Goal: Task Accomplishment & Management: Manage account settings

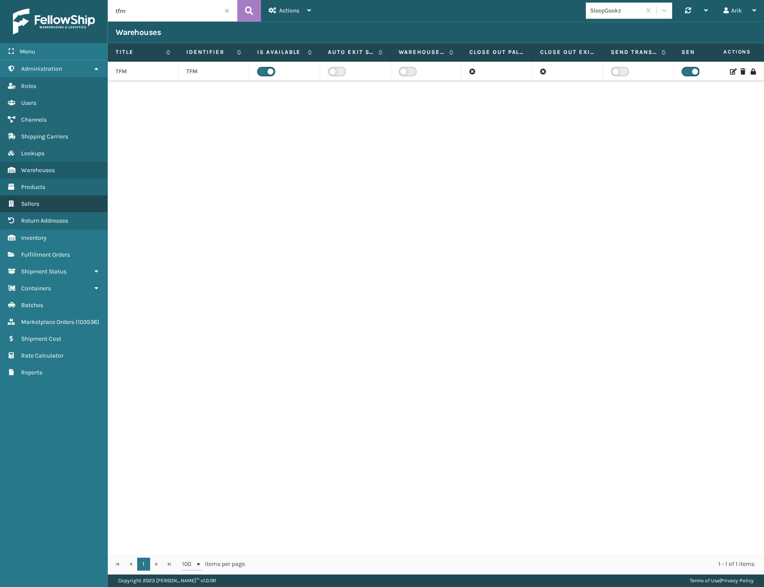
click at [36, 206] on span "Sellers" at bounding box center [30, 203] width 18 height 7
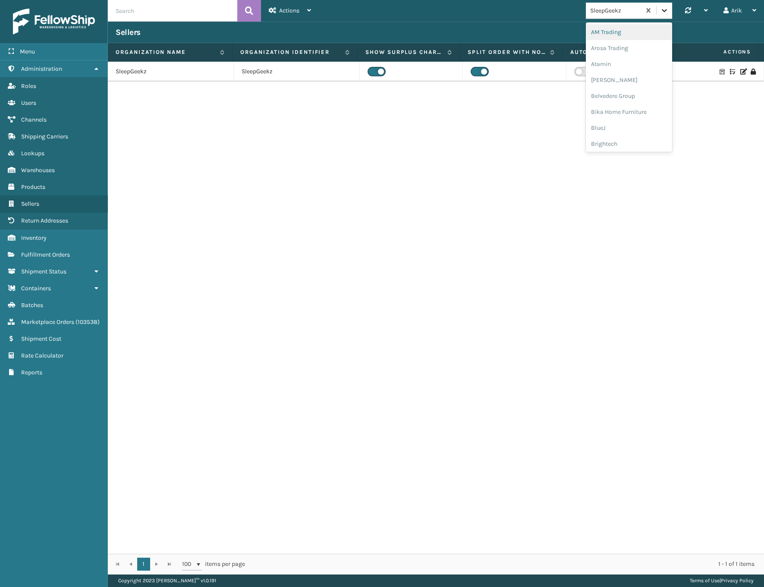
click at [667, 9] on icon at bounding box center [664, 10] width 9 height 9
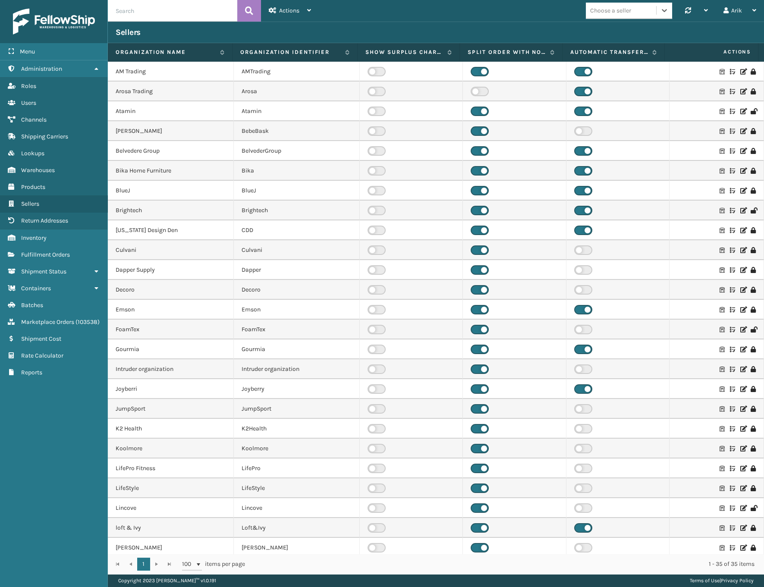
scroll to position [117, 0]
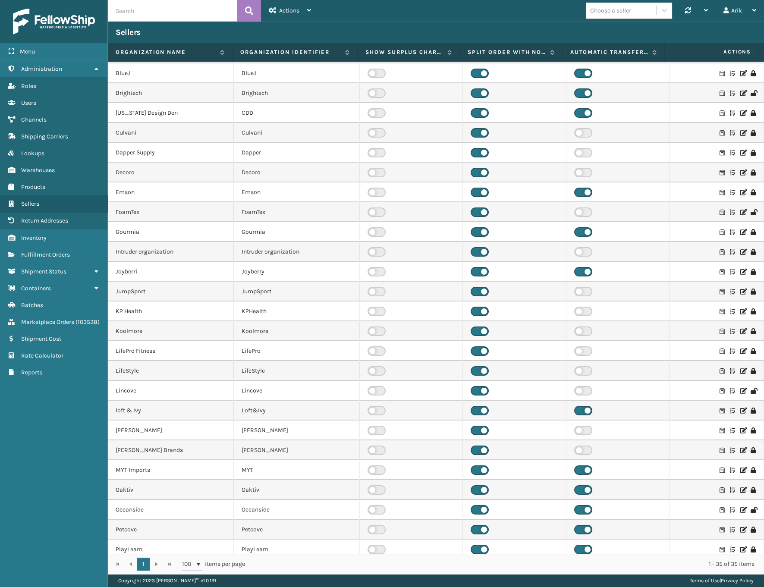
click at [740, 370] on icon at bounding box center [742, 371] width 5 height 6
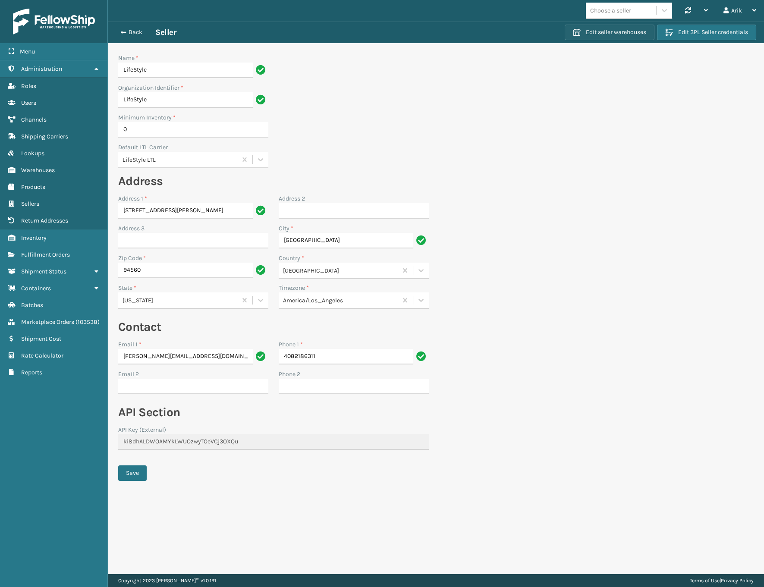
click at [621, 33] on button "Edit seller warehouses" at bounding box center [609, 33] width 90 height 16
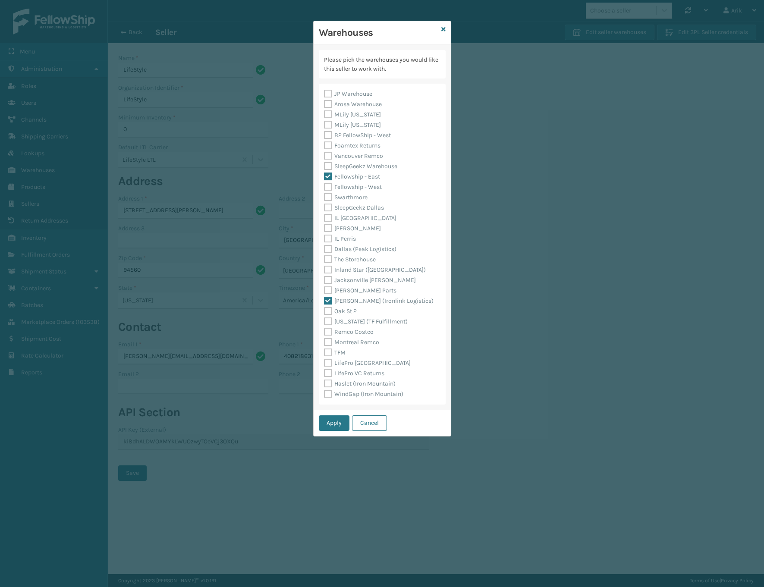
click at [326, 394] on label "WindGap (Iron Mountain)" at bounding box center [363, 393] width 79 height 7
click at [324, 394] on input "WindGap (Iron Mountain)" at bounding box center [324, 392] width 0 height 6
checkbox input "true"
click at [334, 423] on button "Apply" at bounding box center [334, 423] width 31 height 16
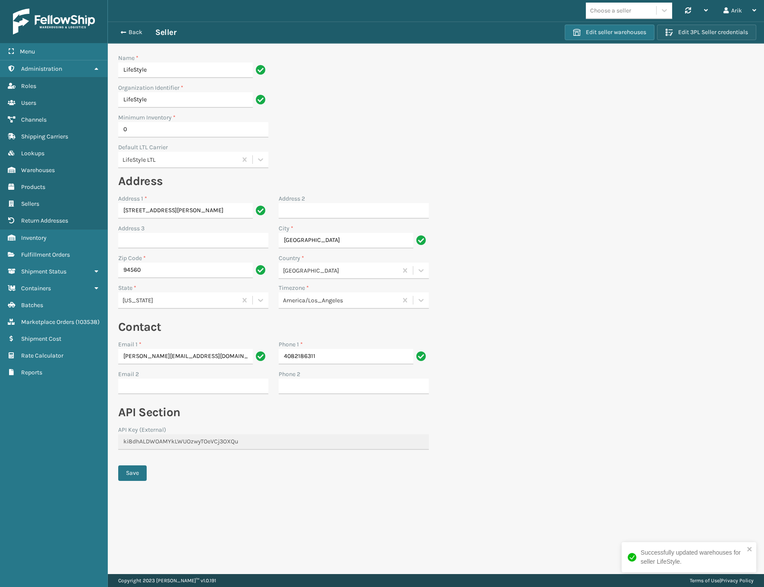
click at [686, 38] on button "Edit 3PL Seller credentials" at bounding box center [706, 33] width 99 height 16
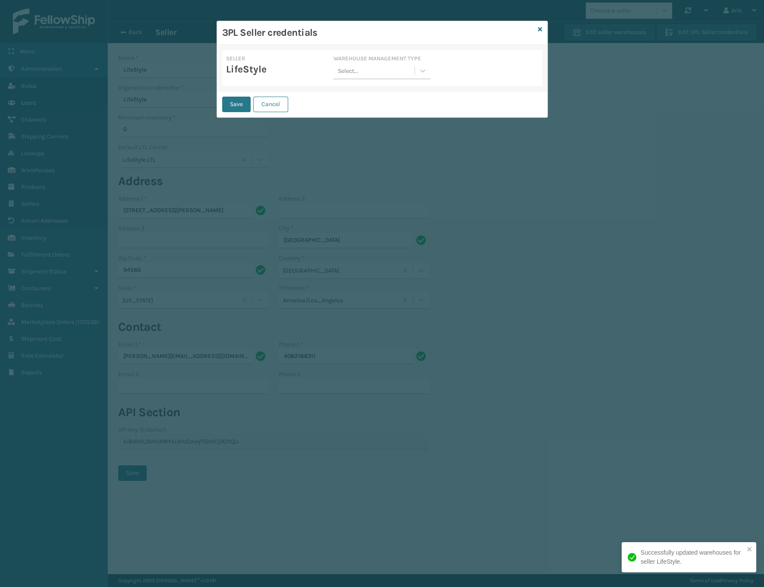
click at [362, 68] on div "Select..." at bounding box center [373, 71] width 81 height 14
click at [349, 88] on div "Da Vinci" at bounding box center [381, 93] width 97 height 16
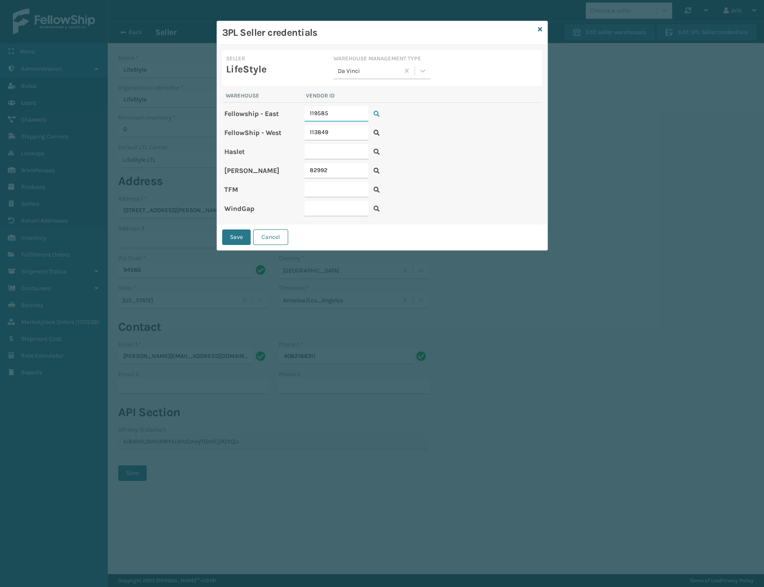
drag, startPoint x: 325, startPoint y: 116, endPoint x: 308, endPoint y: 110, distance: 17.5
click at [307, 111] on input "119585" at bounding box center [336, 114] width 64 height 16
drag, startPoint x: 337, startPoint y: 109, endPoint x: 254, endPoint y: 111, distance: 83.7
click at [254, 111] on tr "Fellowship - East 119585" at bounding box center [382, 112] width 318 height 19
click at [321, 207] on input "text" at bounding box center [336, 209] width 64 height 16
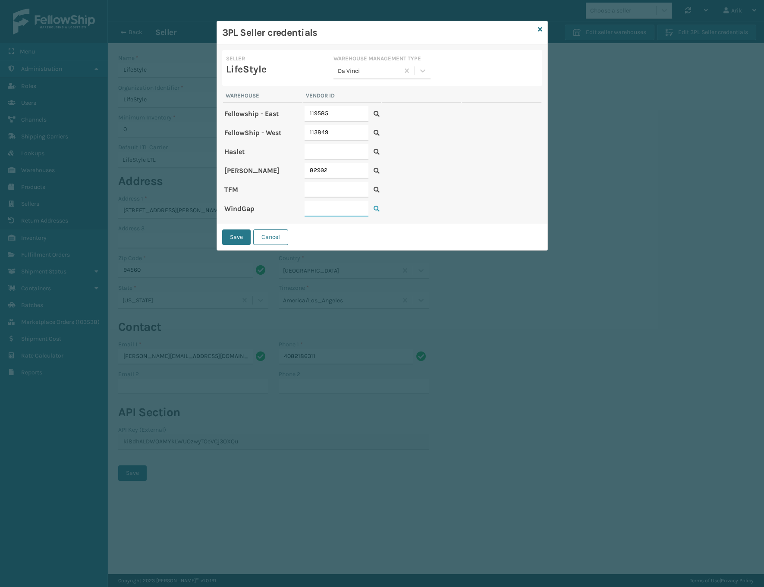
paste input "119585"
type input "119585"
click at [238, 235] on button "Save" at bounding box center [236, 237] width 28 height 16
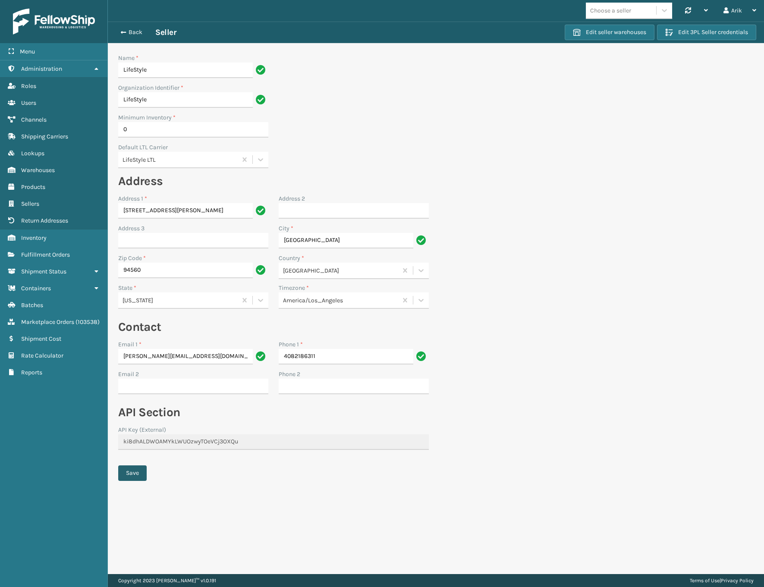
click at [133, 471] on button "Save" at bounding box center [132, 473] width 28 height 16
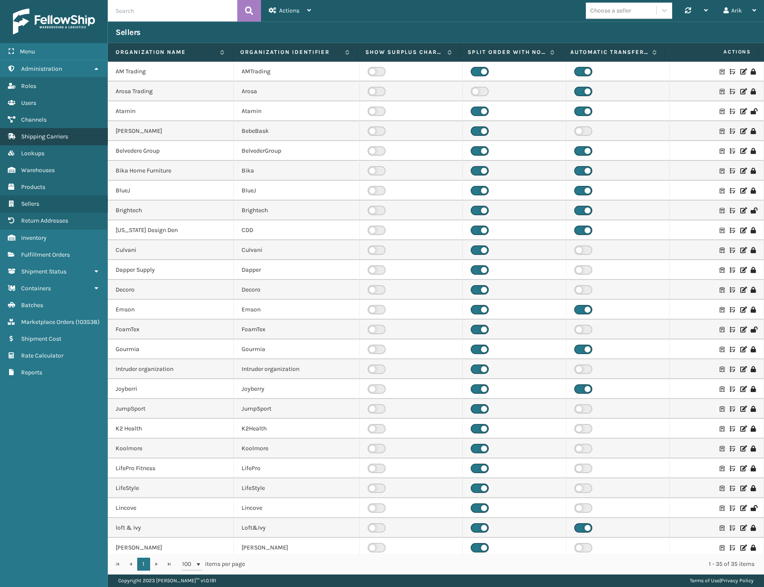
click at [40, 138] on span "Shipping Carriers" at bounding box center [44, 136] width 47 height 7
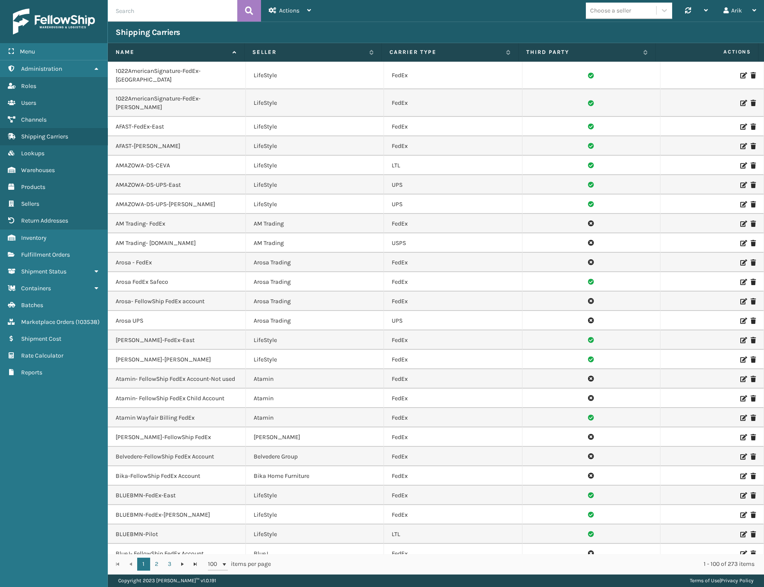
click at [294, 33] on div "Shipping Carriers" at bounding box center [436, 32] width 640 height 10
click at [79, 69] on link "Administration" at bounding box center [53, 68] width 107 height 17
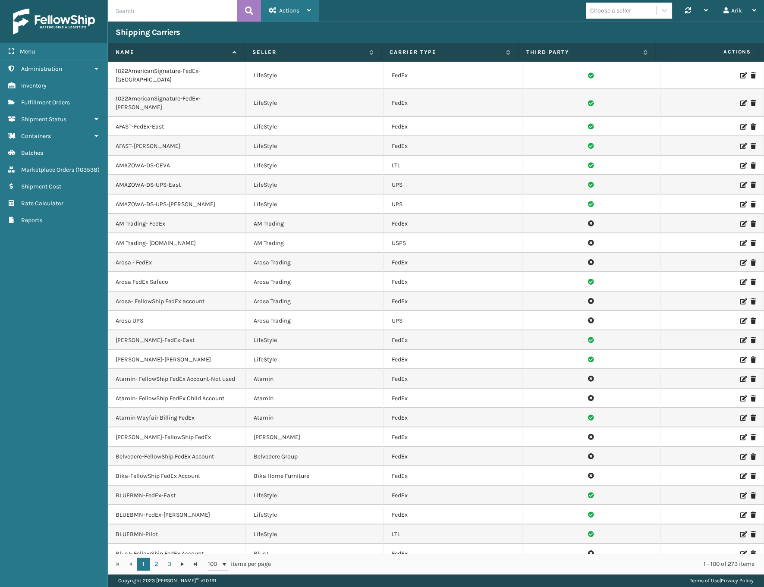
click at [288, 12] on span "Actions" at bounding box center [289, 10] width 20 height 7
click at [56, 175] on link "Marketplace Orders ( 103538 )" at bounding box center [53, 169] width 107 height 17
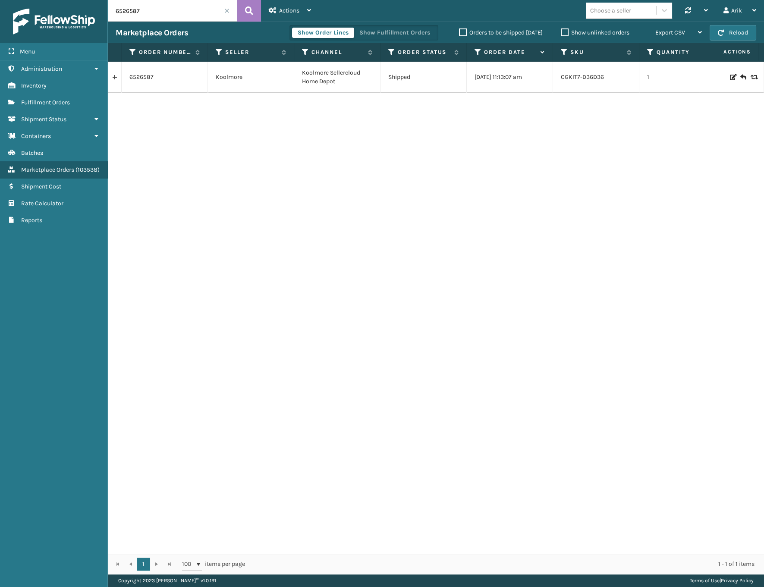
click at [227, 9] on span at bounding box center [226, 10] width 5 height 5
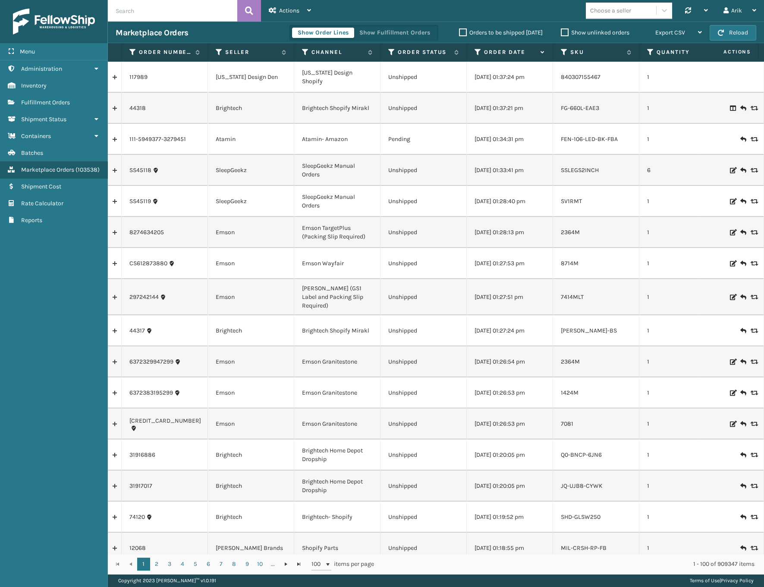
click at [482, 31] on label "Orders to be shipped [DATE]" at bounding box center [501, 32] width 84 height 7
click at [459, 31] on input "Orders to be shipped [DATE]" at bounding box center [459, 31] width 0 height 6
click at [572, 34] on label "Show unlinked orders" at bounding box center [594, 32] width 69 height 7
click at [561, 33] on input "Show unlinked orders" at bounding box center [560, 31] width 0 height 6
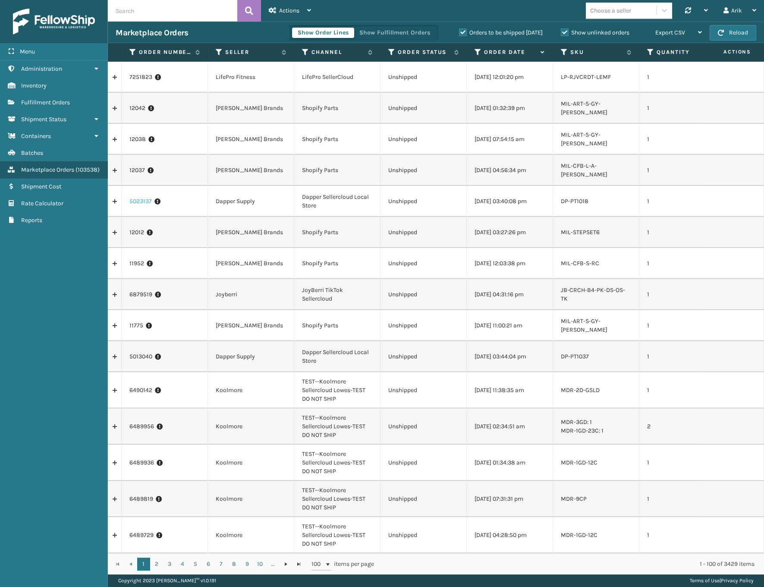
click at [135, 199] on link "5023137" at bounding box center [140, 201] width 22 height 9
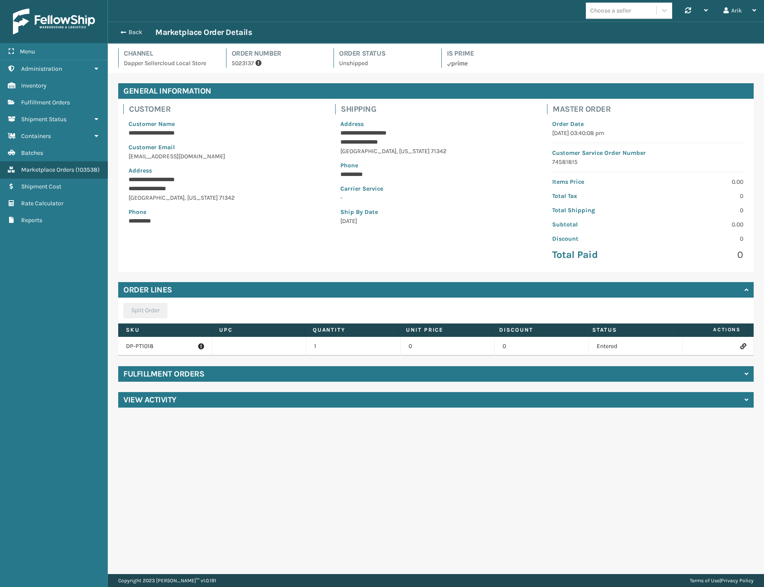
click at [139, 342] on p "DP-PT1018" at bounding box center [165, 346] width 78 height 9
click at [139, 347] on p "DP-PT1018" at bounding box center [165, 346] width 78 height 9
click at [117, 32] on button "Back" at bounding box center [136, 32] width 40 height 8
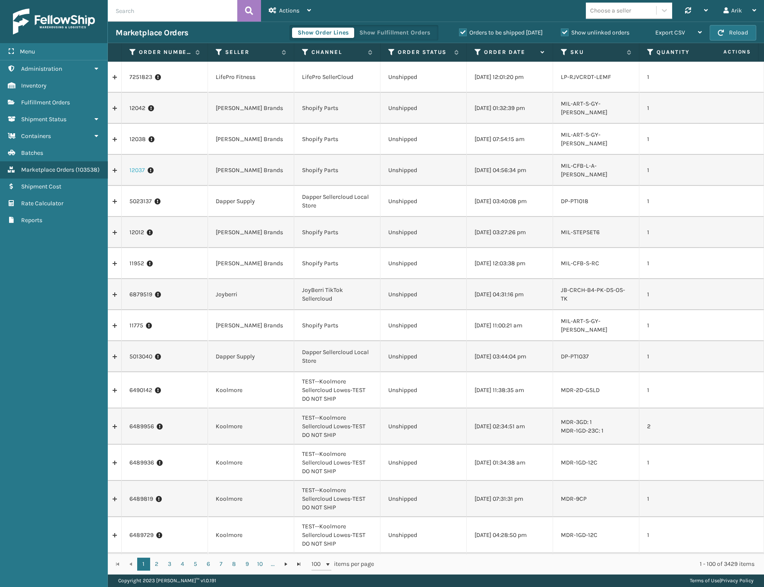
click at [132, 170] on link "12037" at bounding box center [137, 170] width 16 height 9
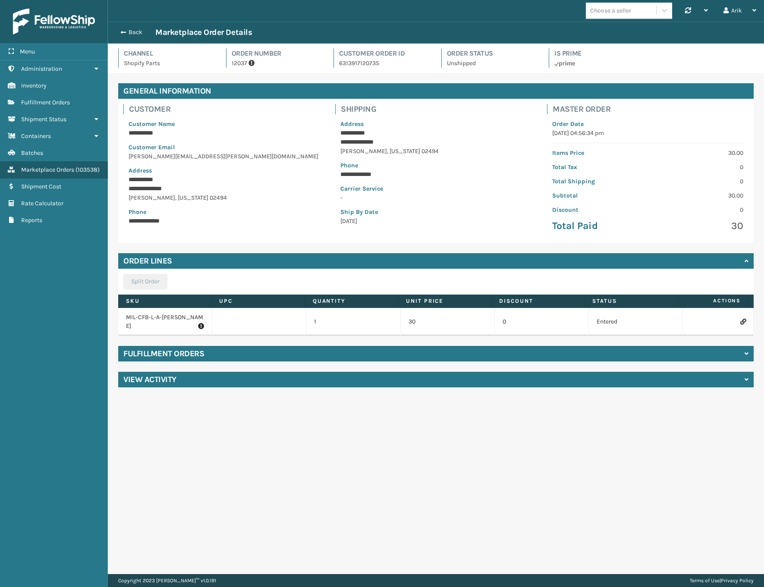
click at [154, 318] on p "MIL-CFB-L-A-[PERSON_NAME]" at bounding box center [165, 321] width 78 height 17
copy p "MIL-CFB-L-A-[PERSON_NAME]"
click at [740, 319] on icon at bounding box center [742, 322] width 5 height 6
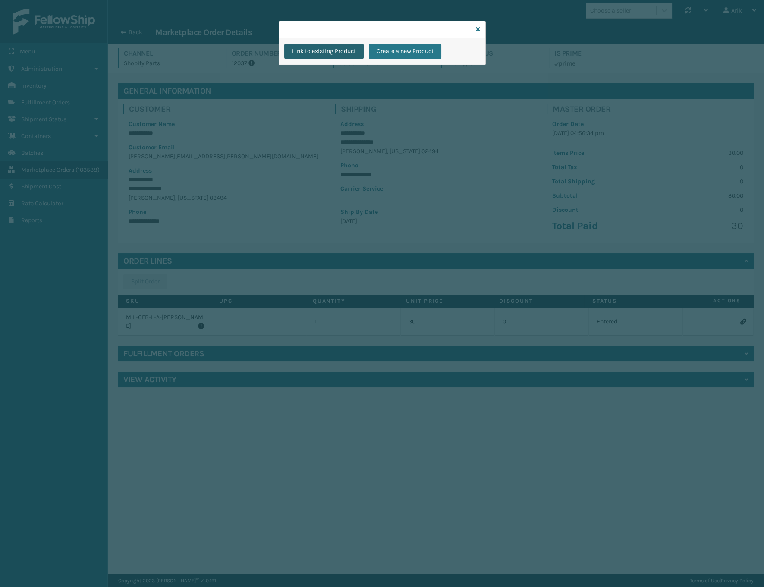
click at [319, 46] on button "Link to existing Product" at bounding box center [323, 52] width 79 height 16
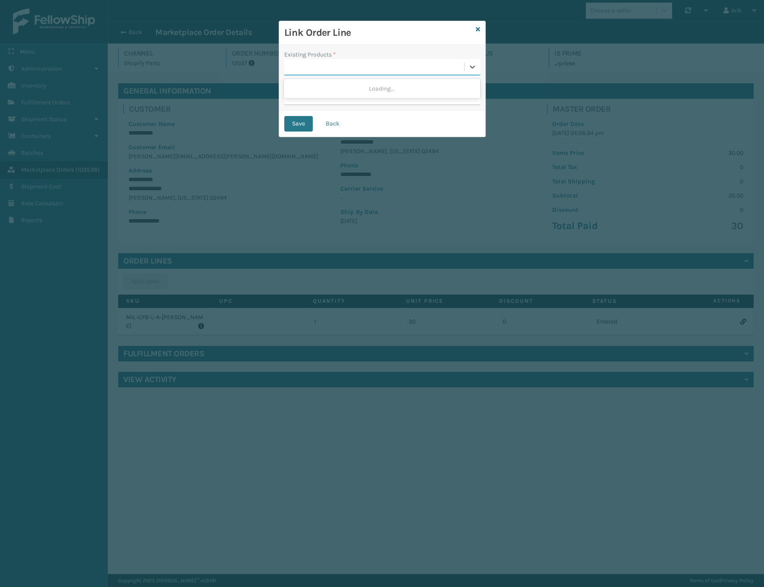
click at [318, 67] on div at bounding box center [374, 67] width 180 height 14
paste input "MIL-CFB-L-A-[PERSON_NAME]"
type input "MIL-CFB-L-A-[PERSON_NAME]"
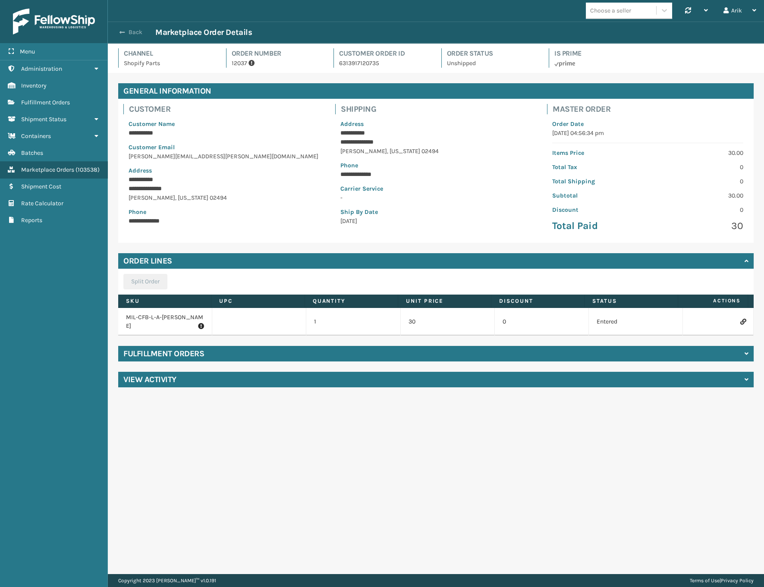
click at [122, 32] on span "button" at bounding box center [121, 32] width 5 height 6
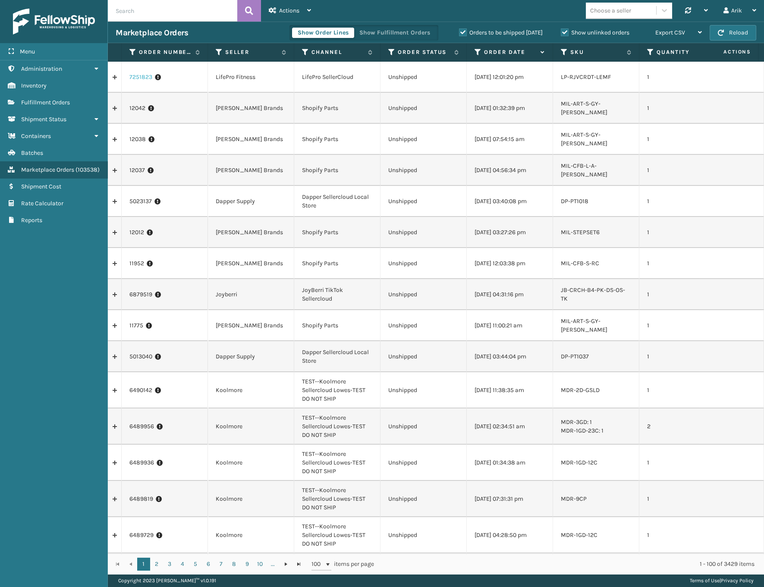
click at [138, 77] on link "7251823" at bounding box center [140, 77] width 23 height 9
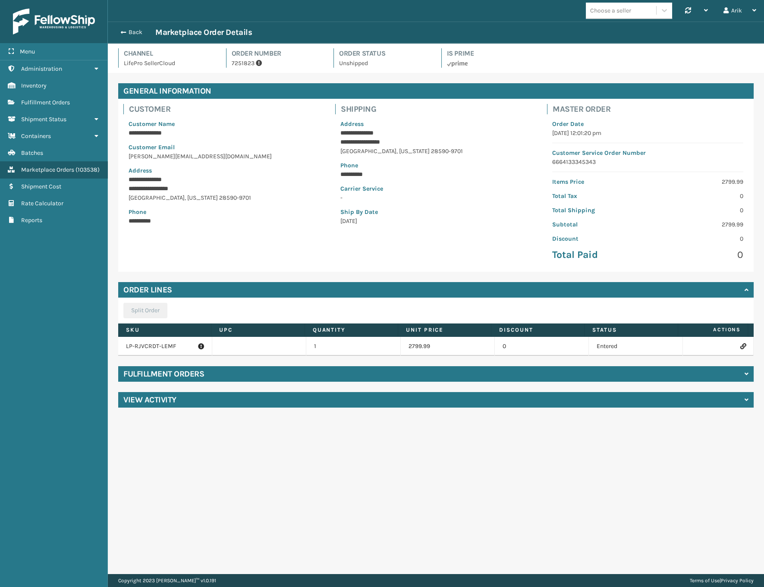
click at [157, 345] on p "LP-RJVCRDT-LEMF" at bounding box center [165, 346] width 78 height 9
copy p "LP-RJVCRDT-LEMF"
click at [740, 345] on icon at bounding box center [742, 346] width 5 height 6
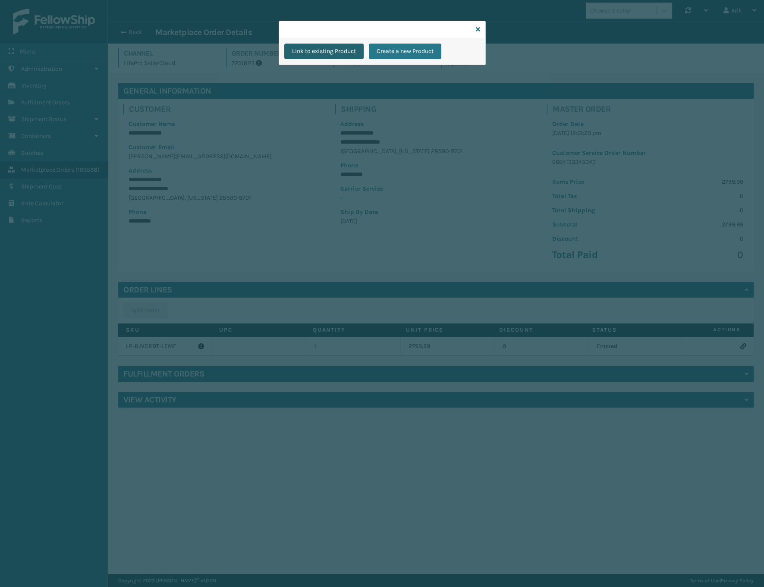
click at [339, 50] on button "Link to existing Product" at bounding box center [323, 52] width 79 height 16
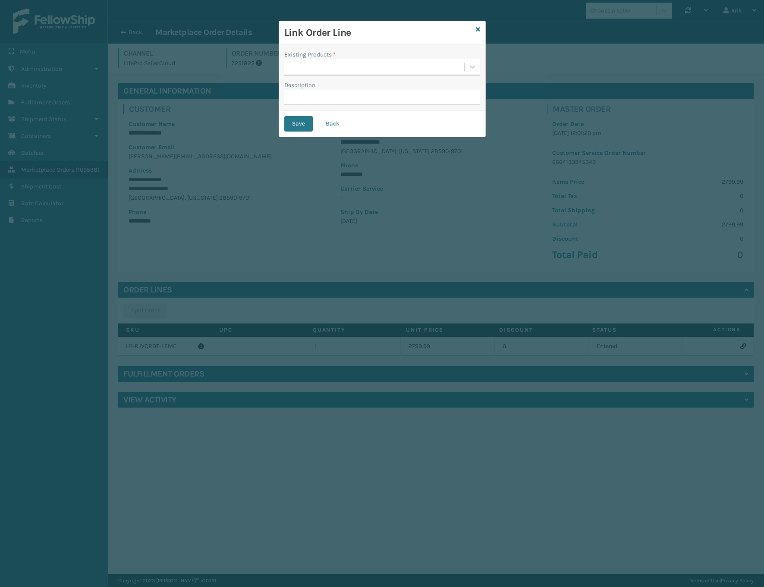
click at [309, 67] on div at bounding box center [374, 67] width 180 height 14
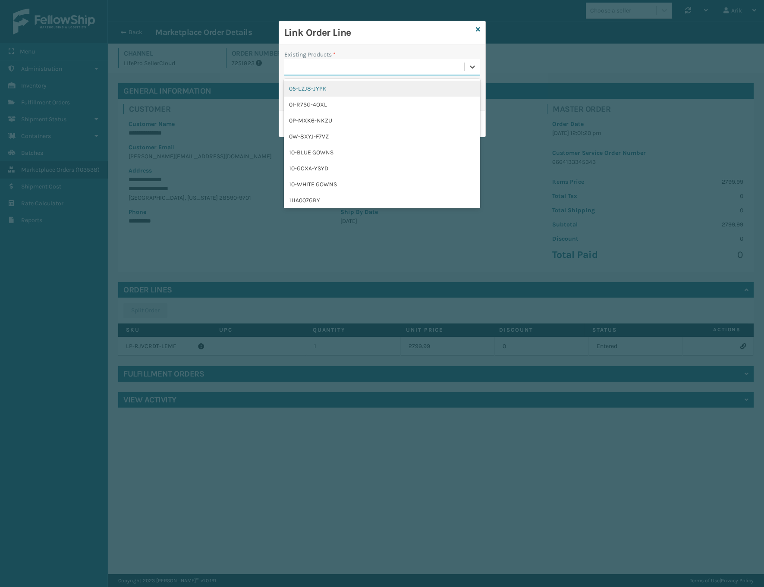
paste input "LP-RJVCRDT-LEMF"
type input "LP-RJVCRDT-LEMF"
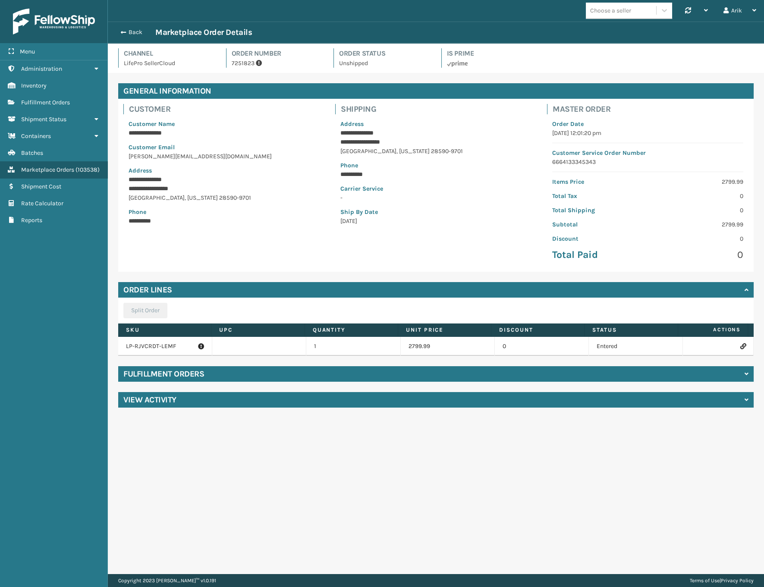
click at [238, 65] on p "7251823" at bounding box center [278, 63] width 92 height 9
copy p "7251823"
click at [414, 20] on div "Choose a seller Synchronise all channels Arik Log Out" at bounding box center [436, 11] width 656 height 22
click at [55, 102] on span "Fulfillment Orders" at bounding box center [45, 102] width 49 height 7
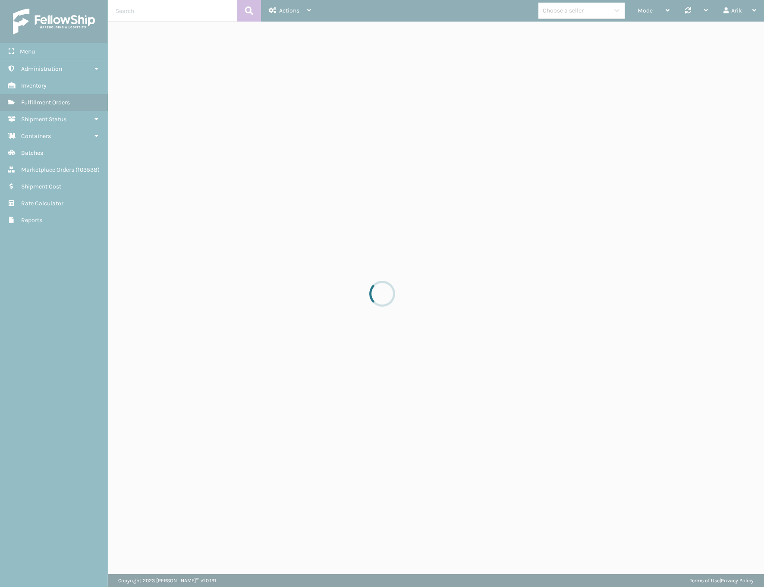
click at [562, 6] on div at bounding box center [382, 293] width 764 height 587
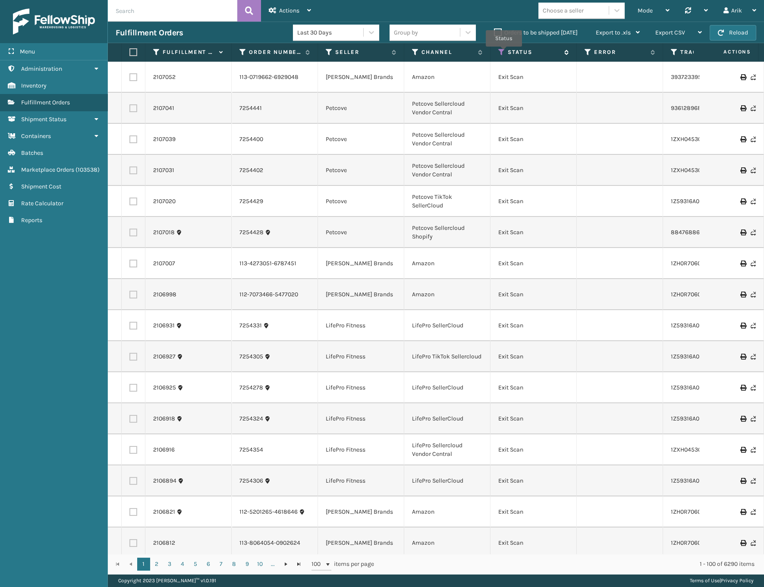
click at [502, 51] on icon at bounding box center [501, 52] width 7 height 8
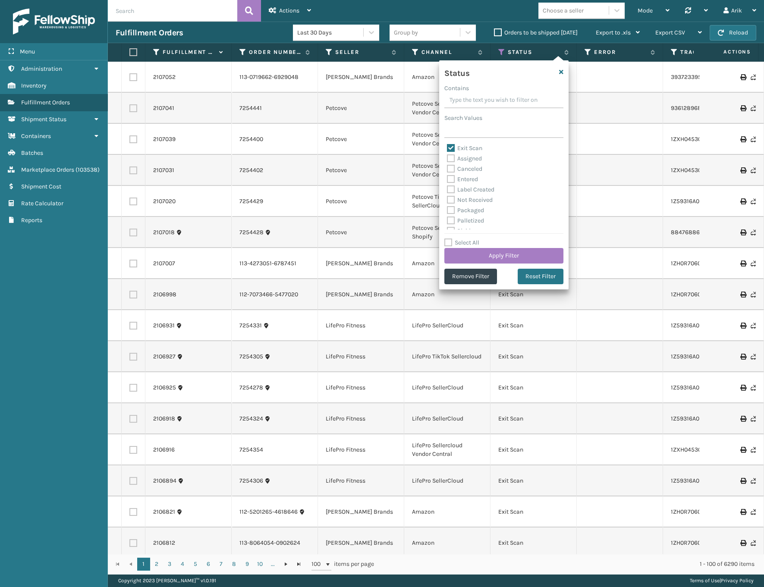
click at [450, 169] on label "Canceled" at bounding box center [464, 168] width 35 height 7
click at [447, 169] on input "Canceled" at bounding box center [447, 167] width 0 height 6
checkbox input "true"
click at [449, 148] on label "Exit Scan" at bounding box center [464, 147] width 35 height 7
click at [447, 148] on input "Exit Scan" at bounding box center [447, 146] width 0 height 6
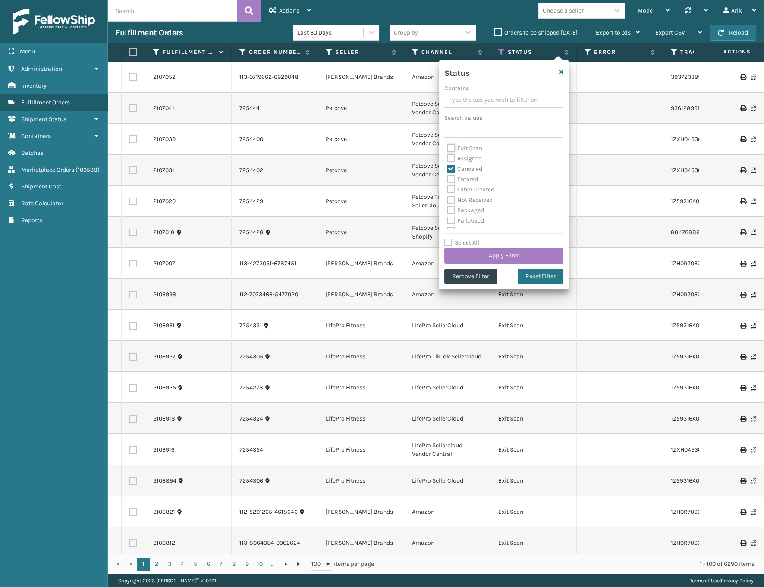
checkbox input "false"
click at [491, 252] on button "Apply Filter" at bounding box center [503, 256] width 119 height 16
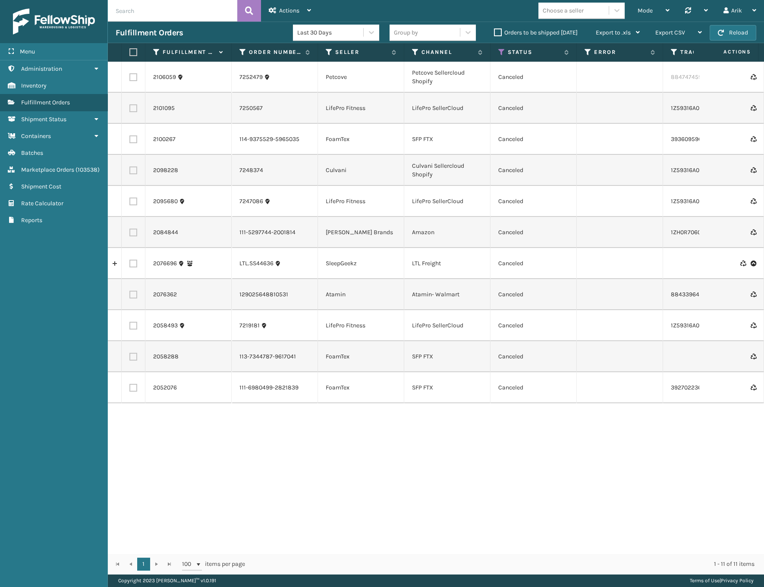
click at [558, 5] on div "Choose a seller" at bounding box center [573, 10] width 70 height 14
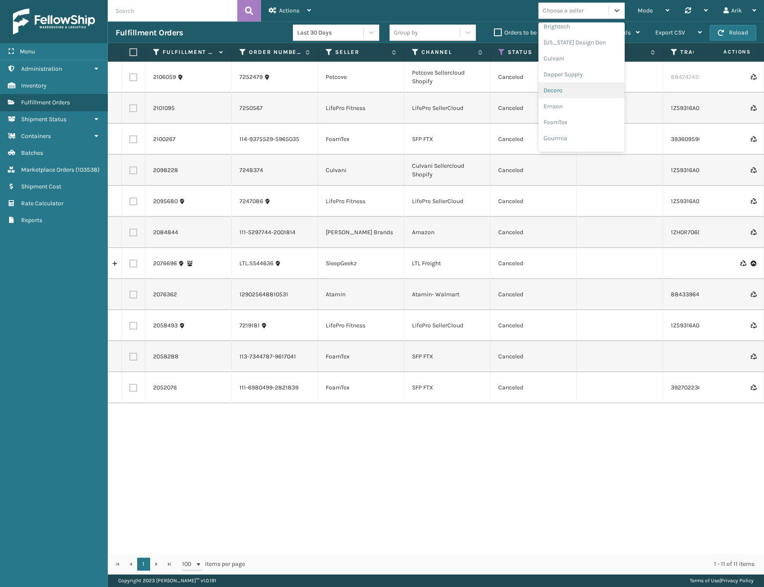
click at [551, 89] on div "Decoro" at bounding box center [581, 90] width 86 height 16
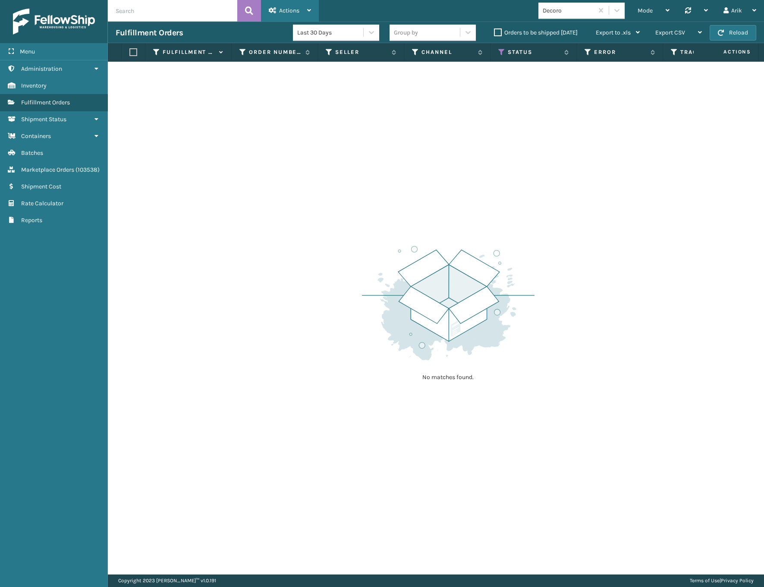
click at [291, 9] on span "Actions" at bounding box center [289, 10] width 20 height 7
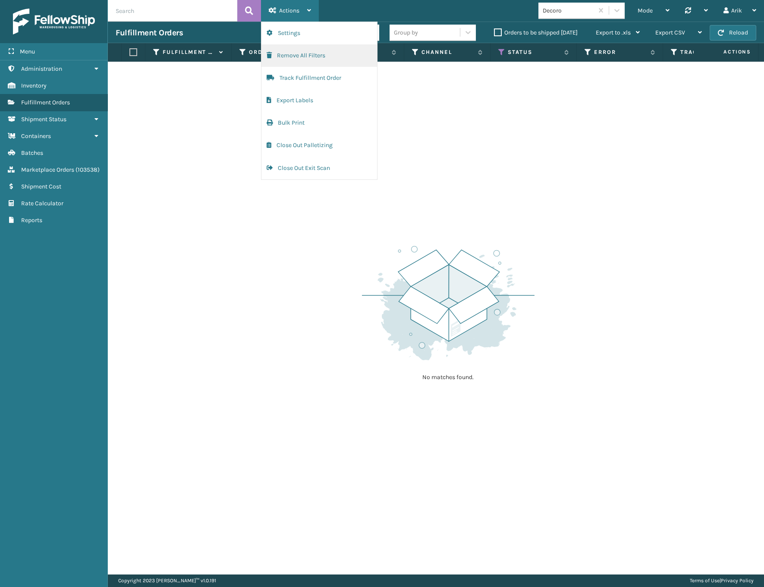
click at [289, 55] on button "Remove All Filters" at bounding box center [319, 55] width 116 height 22
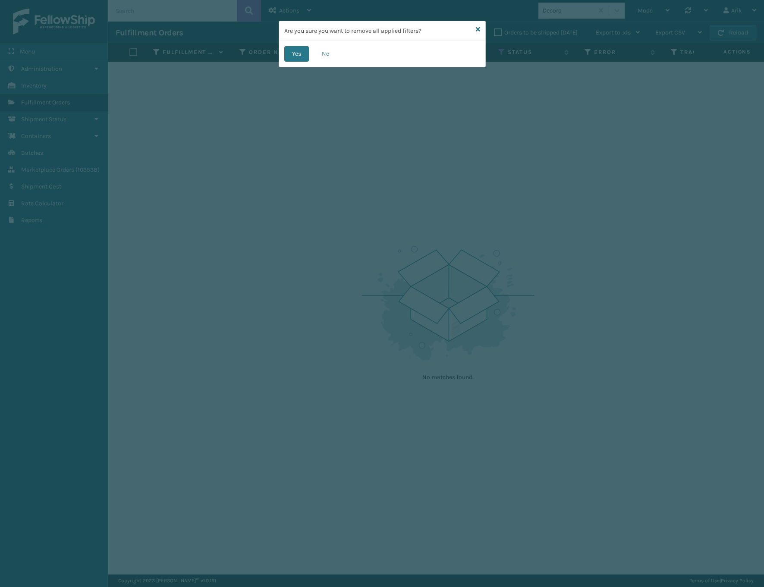
click at [474, 28] on div "Are you sure you want to remove all applied filters?" at bounding box center [382, 31] width 206 height 20
click at [480, 28] on div "Are you sure you want to remove all applied filters?" at bounding box center [382, 31] width 206 height 20
click at [478, 28] on icon at bounding box center [478, 29] width 4 height 6
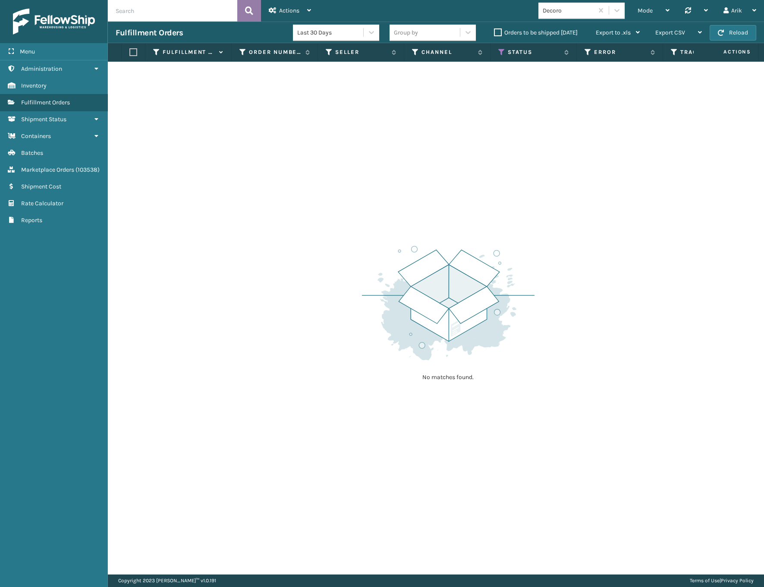
click at [256, 5] on button at bounding box center [249, 11] width 24 height 22
click at [281, 6] on div "Actions" at bounding box center [290, 11] width 42 height 22
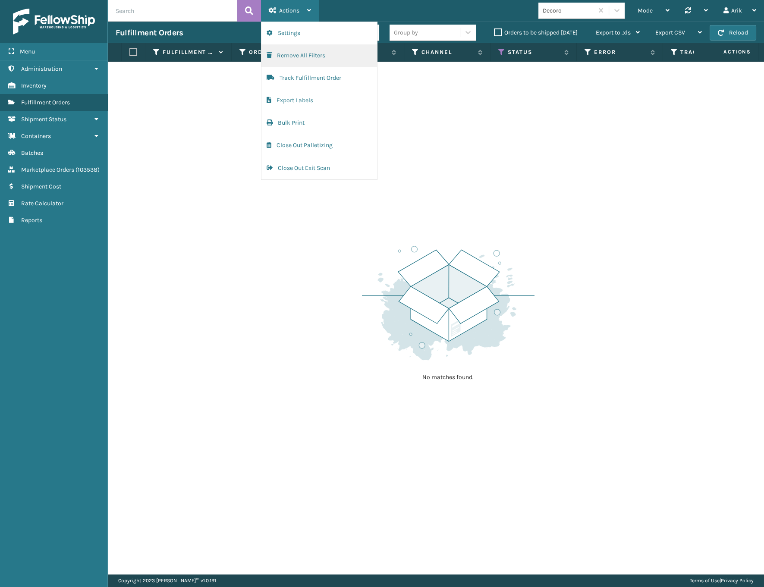
click at [301, 51] on button "Remove All Filters" at bounding box center [319, 55] width 116 height 22
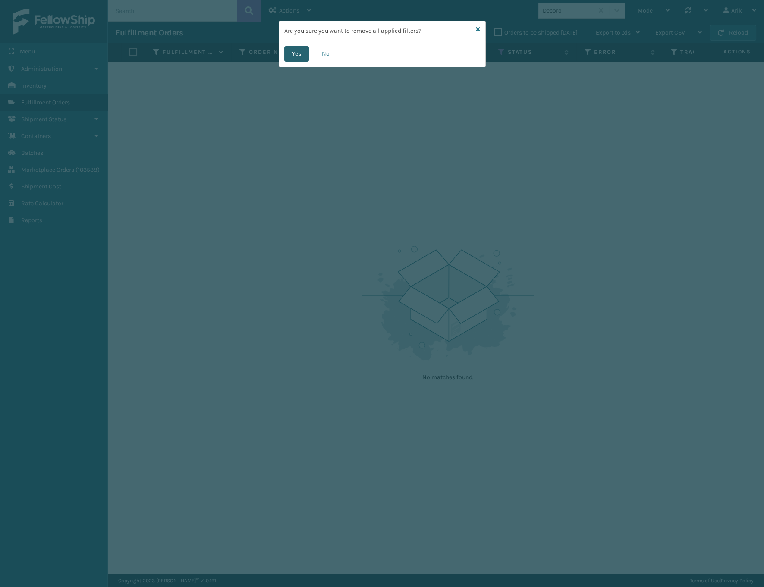
click at [306, 52] on button "Yes" at bounding box center [296, 54] width 25 height 16
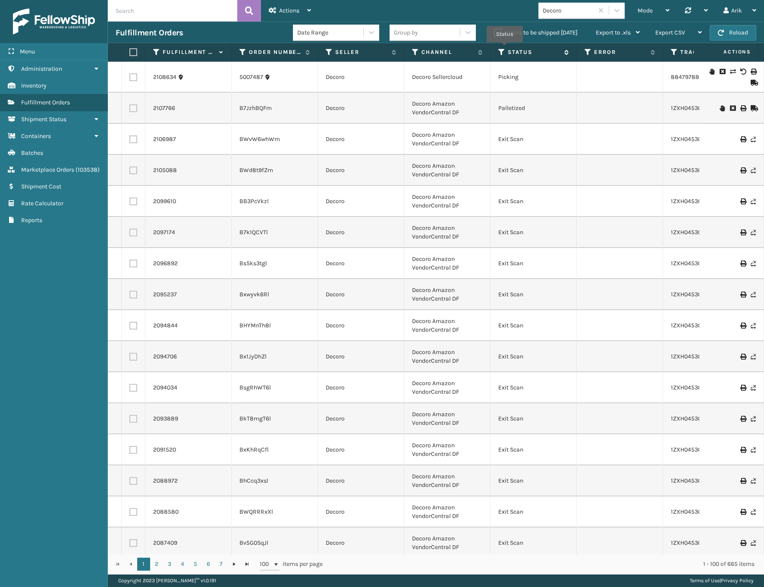
click at [504, 48] on icon at bounding box center [501, 52] width 7 height 8
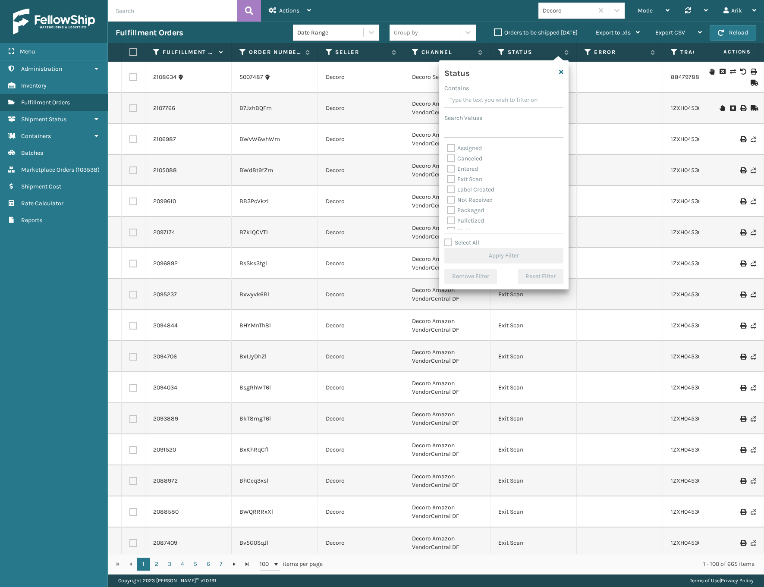
click at [464, 160] on label "Canceled" at bounding box center [464, 158] width 35 height 7
click at [447, 159] on input "Canceled" at bounding box center [447, 156] width 0 height 6
checkbox input "true"
click at [520, 257] on button "Apply Filter" at bounding box center [503, 256] width 119 height 16
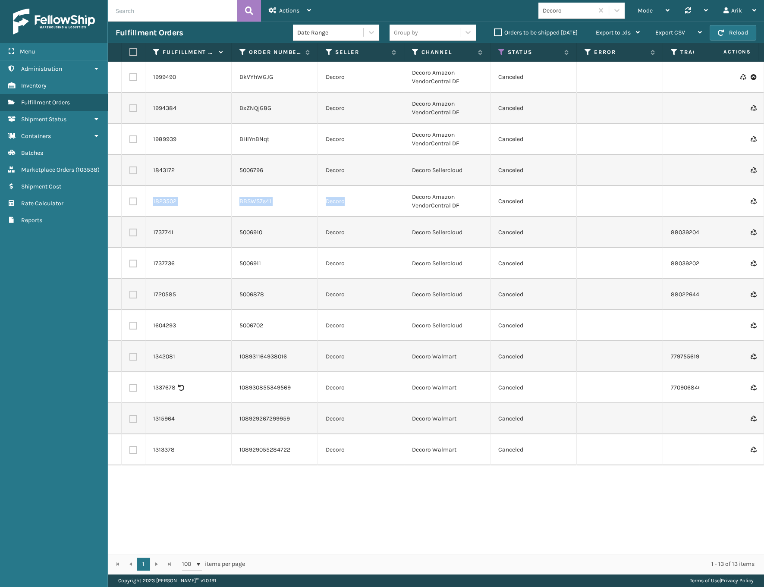
drag, startPoint x: 383, startPoint y: 199, endPoint x: 315, endPoint y: 139, distance: 90.1
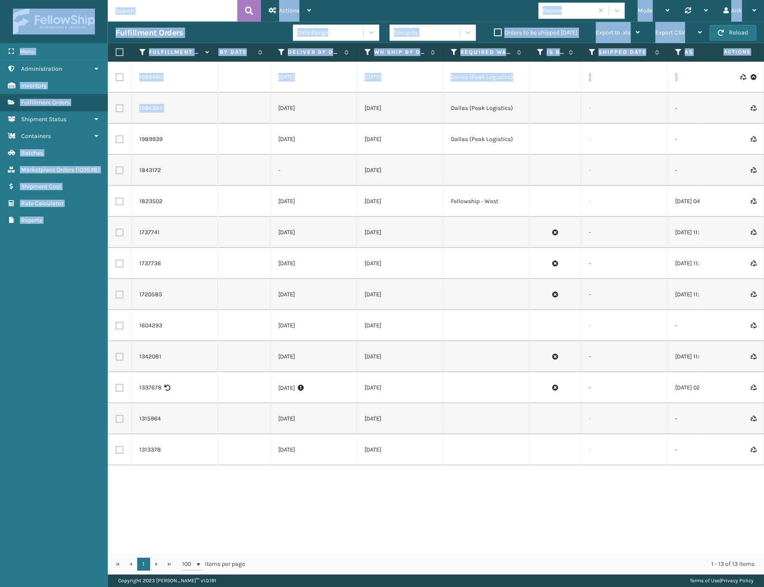
scroll to position [0, 1302]
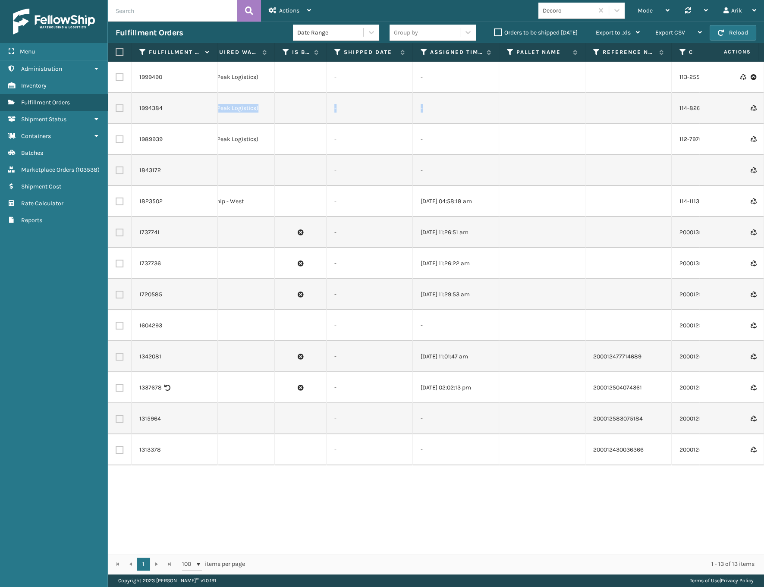
drag, startPoint x: 435, startPoint y: 107, endPoint x: 568, endPoint y: 116, distance: 133.5
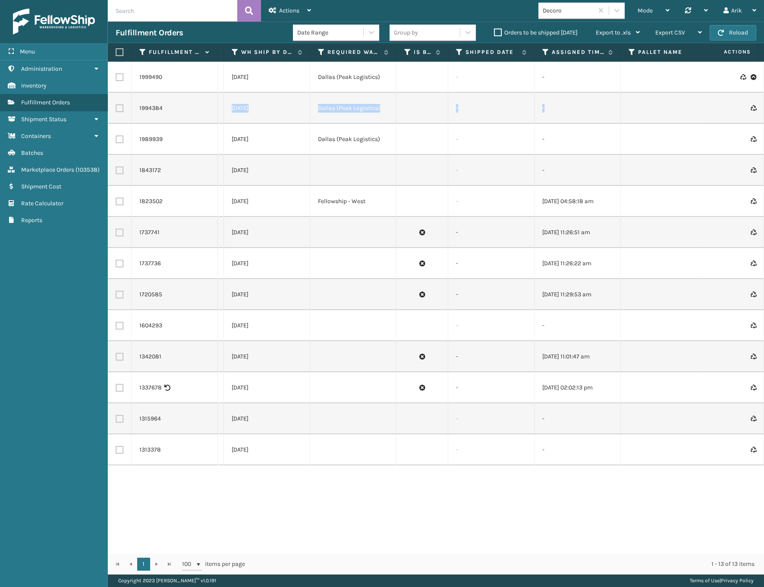
scroll to position [0, 1038]
